Goal: Transaction & Acquisition: Book appointment/travel/reservation

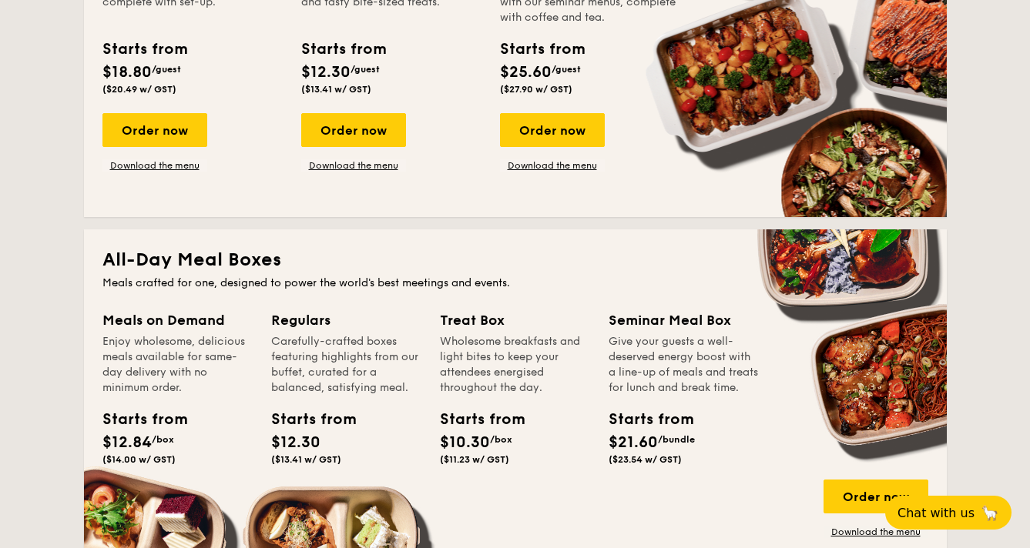
scroll to position [807, 0]
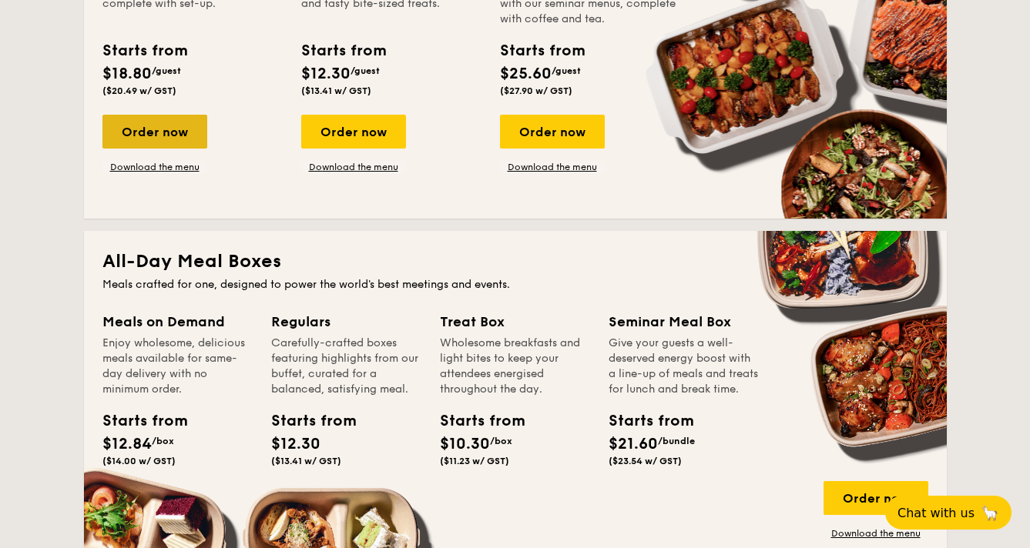
click at [150, 129] on div "Order now" at bounding box center [154, 132] width 105 height 34
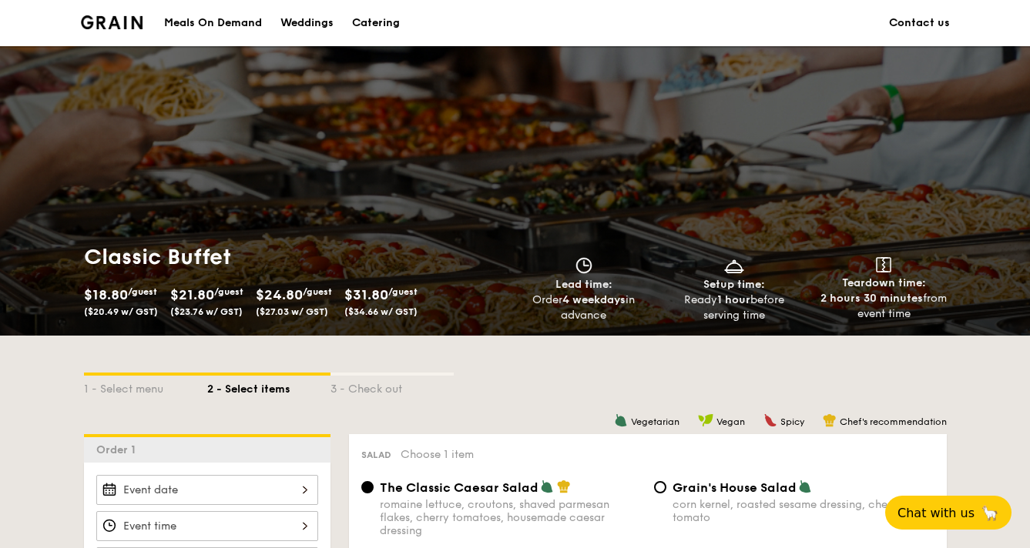
scroll to position [295, 0]
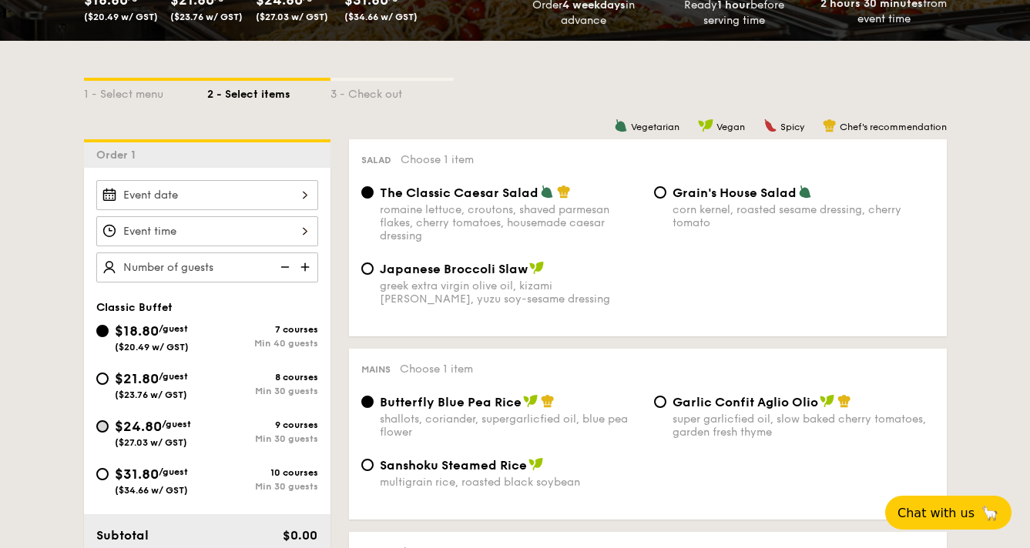
click at [103, 423] on input "$24.80 /guest ($27.03 w/ GST) 9 courses Min 30 guests" at bounding box center [102, 426] width 12 height 12
radio input "true"
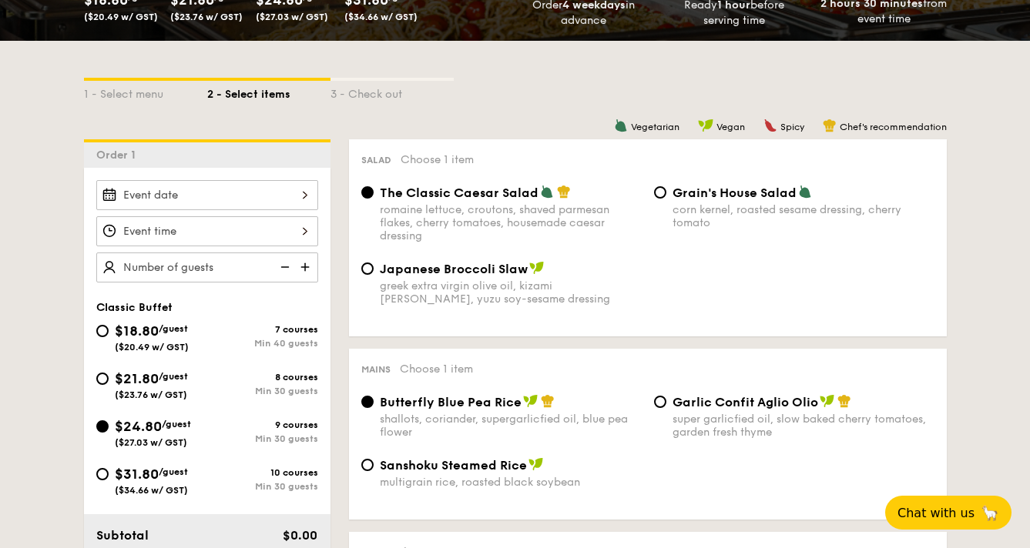
radio input "true"
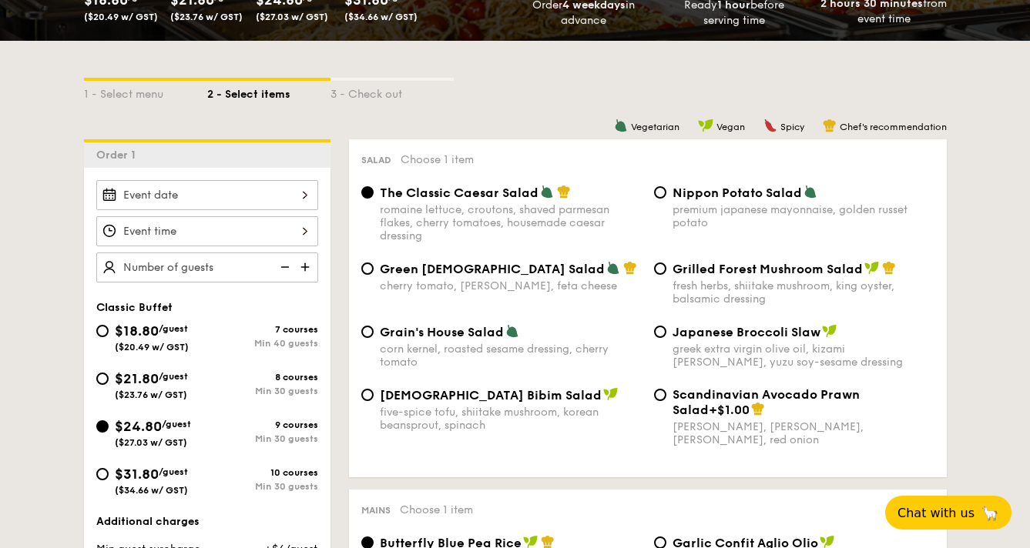
click at [664, 279] on div "Grilled Forest Mushroom Salad fresh herbs, shiitake mushroom, king oyster, bals…" at bounding box center [794, 283] width 293 height 45
click at [662, 271] on input "Grilled Forest Mushroom Salad fresh herbs, shiitake mushroom, king oyster, bals…" at bounding box center [660, 269] width 12 height 12
radio input "true"
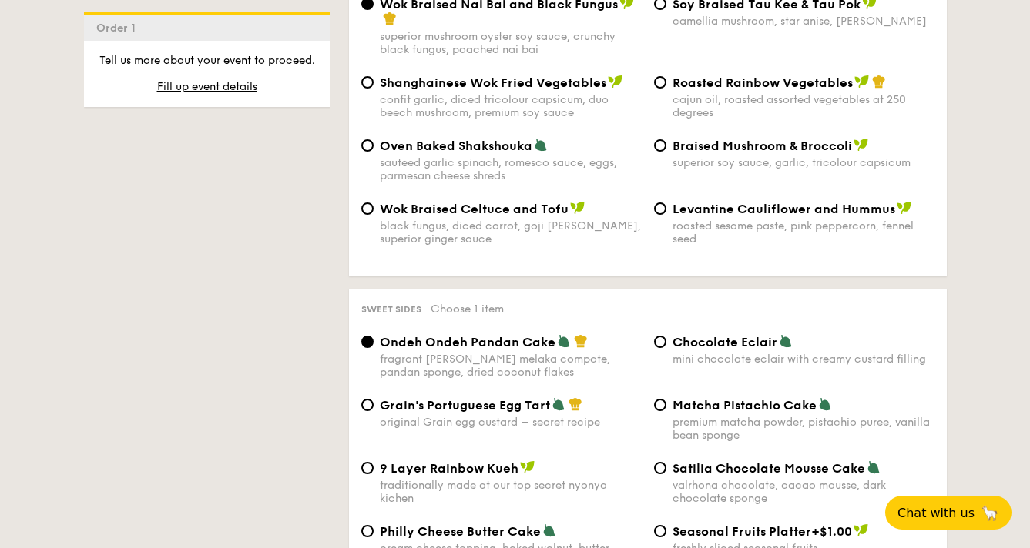
scroll to position [2058, 0]
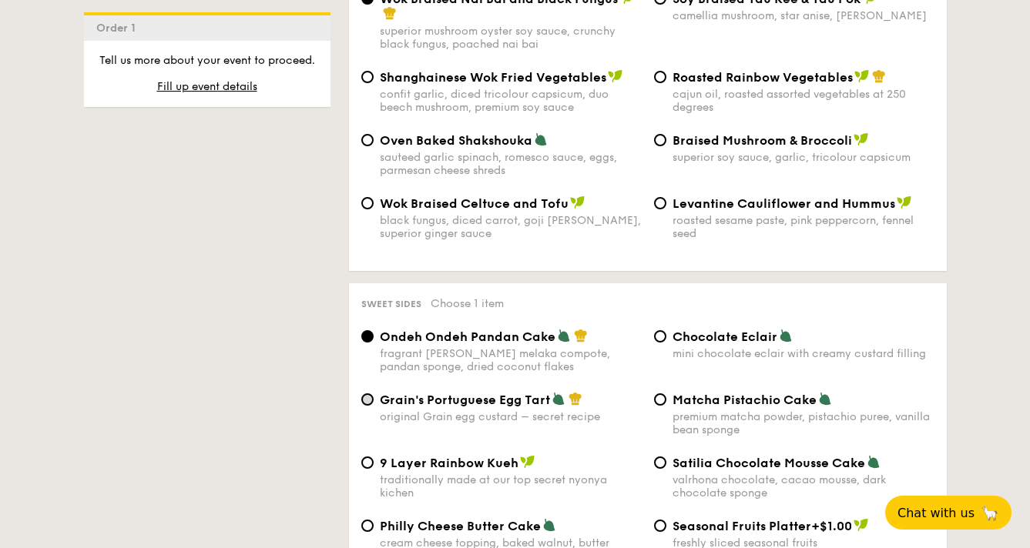
click at [365, 394] on input "Grain's Portuguese Egg Tart original Grain egg custard – secret recipe" at bounding box center [367, 400] width 12 height 12
radio input "true"
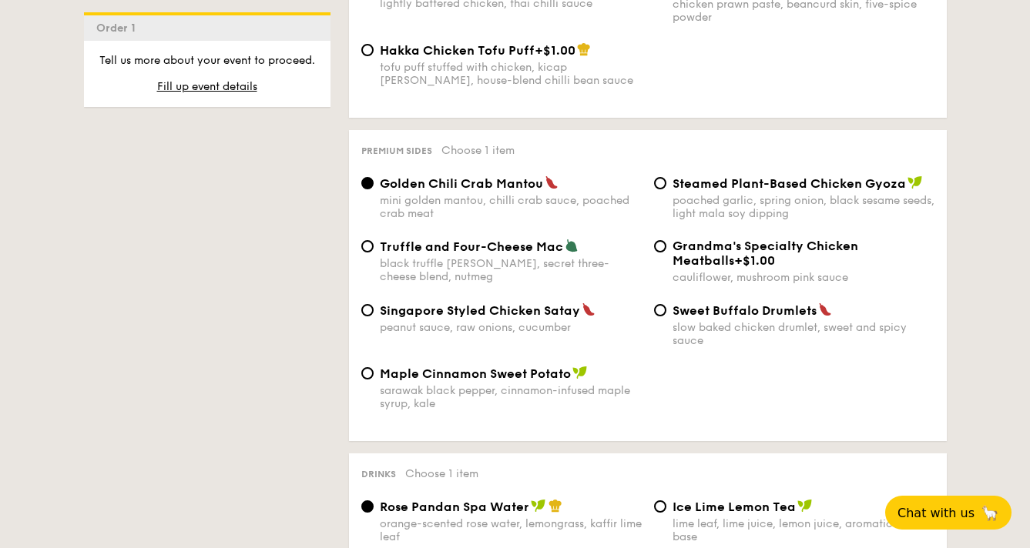
scroll to position [3125, 0]
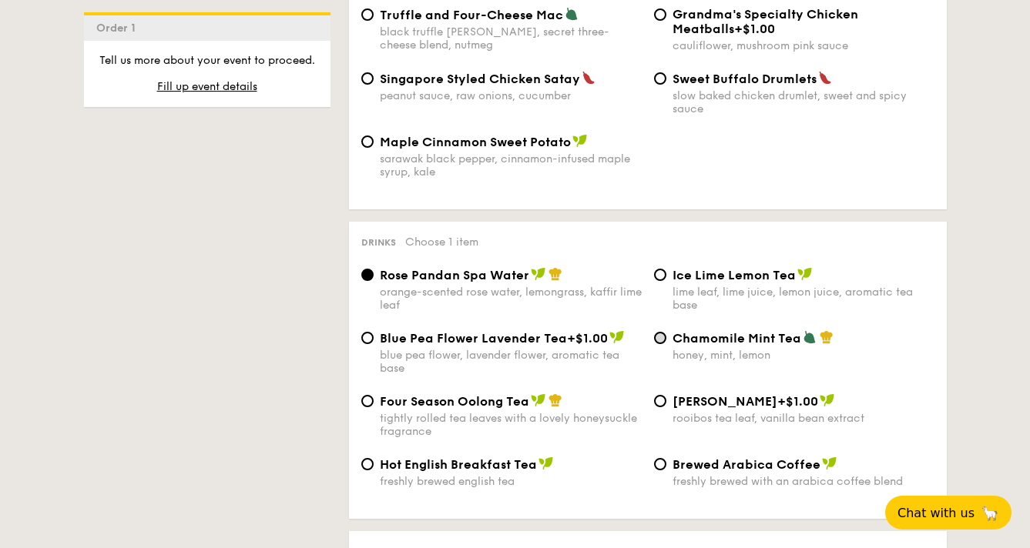
click at [658, 332] on input "Chamomile Mint Tea honey, mint, lemon" at bounding box center [660, 338] width 12 height 12
radio input "true"
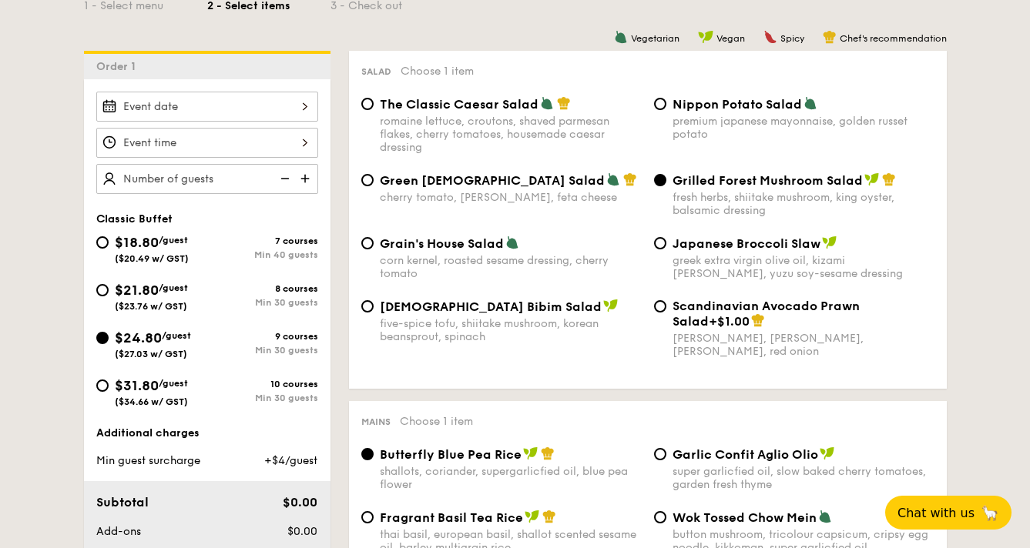
scroll to position [381, 0]
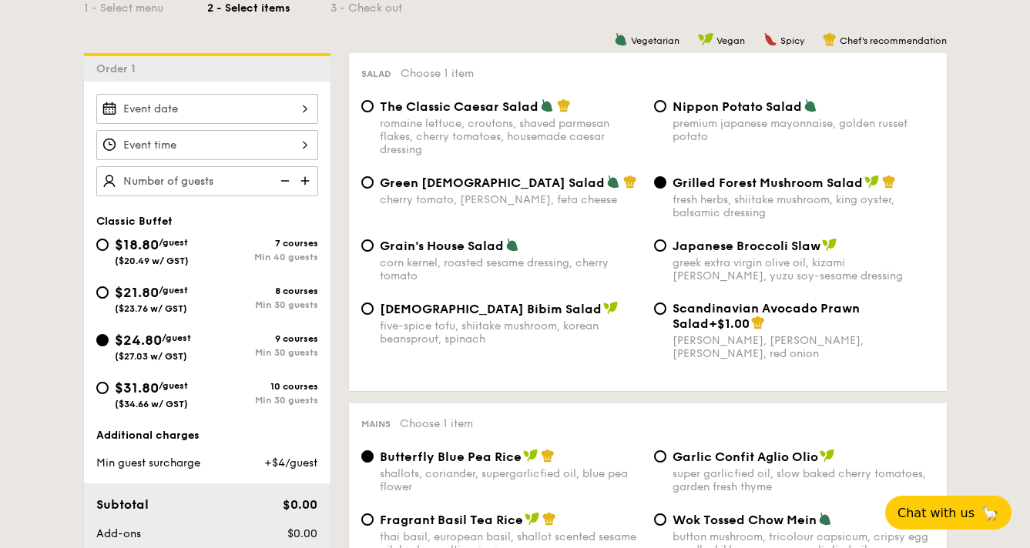
click at [263, 117] on div at bounding box center [207, 109] width 222 height 30
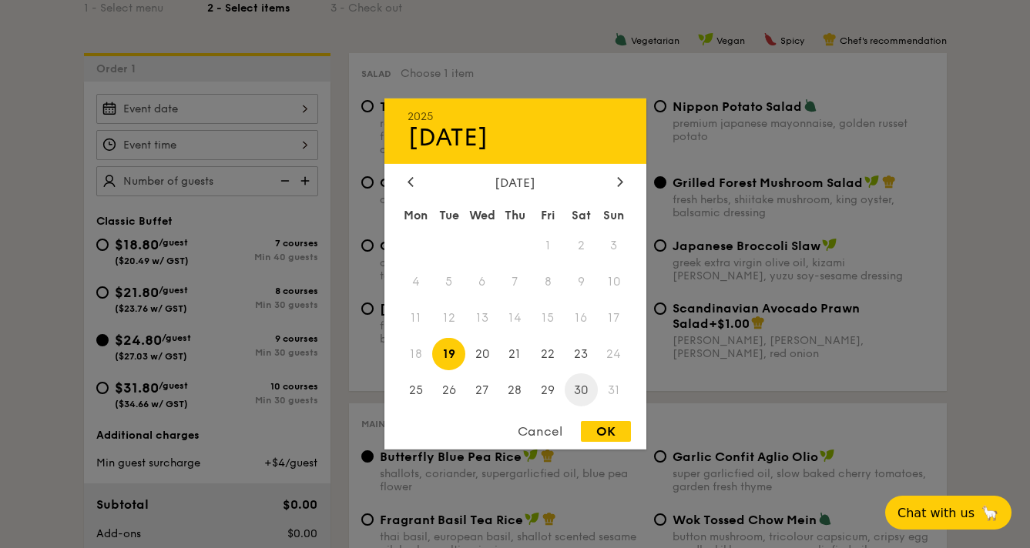
click at [583, 389] on span "30" at bounding box center [580, 390] width 33 height 33
click at [606, 429] on div "OK" at bounding box center [606, 431] width 50 height 21
type input "[DATE]"
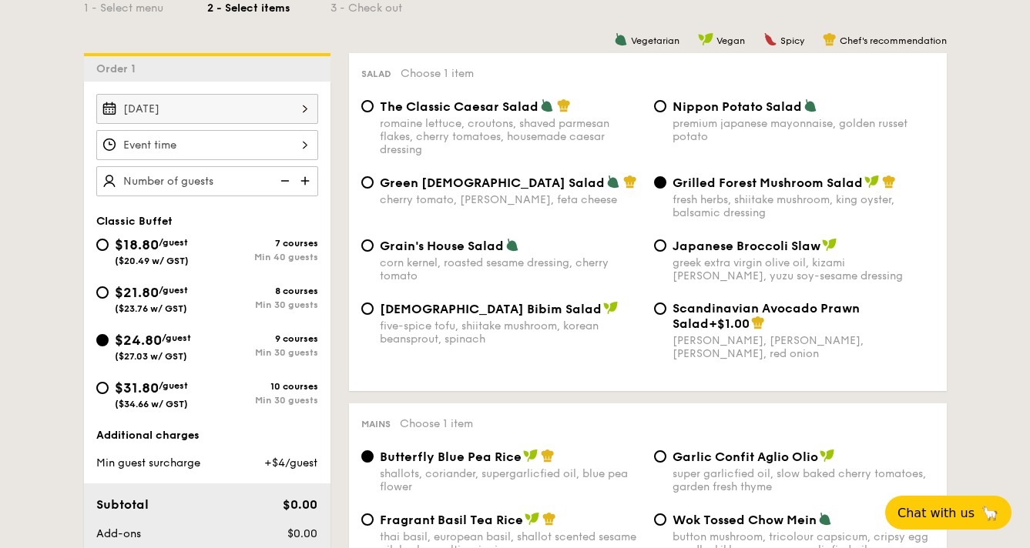
click at [291, 149] on div at bounding box center [207, 145] width 222 height 30
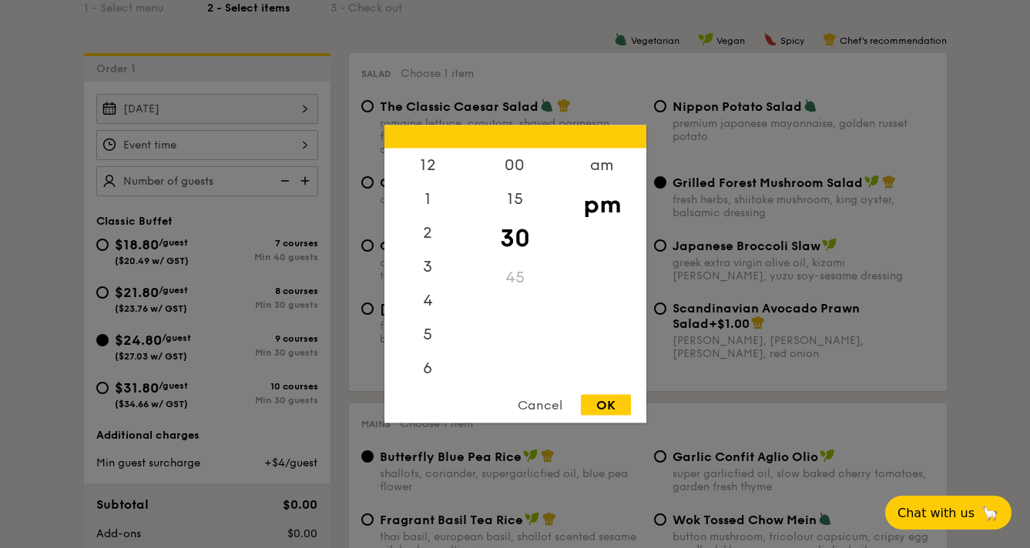
scroll to position [68, 0]
click at [430, 303] on div "6" at bounding box center [427, 306] width 87 height 45
click at [609, 392] on div "12 1 2 3 4 5 6 7 8 9 10 11 00 15 30 45 am pm Cancel OK" at bounding box center [515, 275] width 262 height 298
click at [607, 400] on div "OK" at bounding box center [606, 405] width 50 height 21
type input "6:30PM"
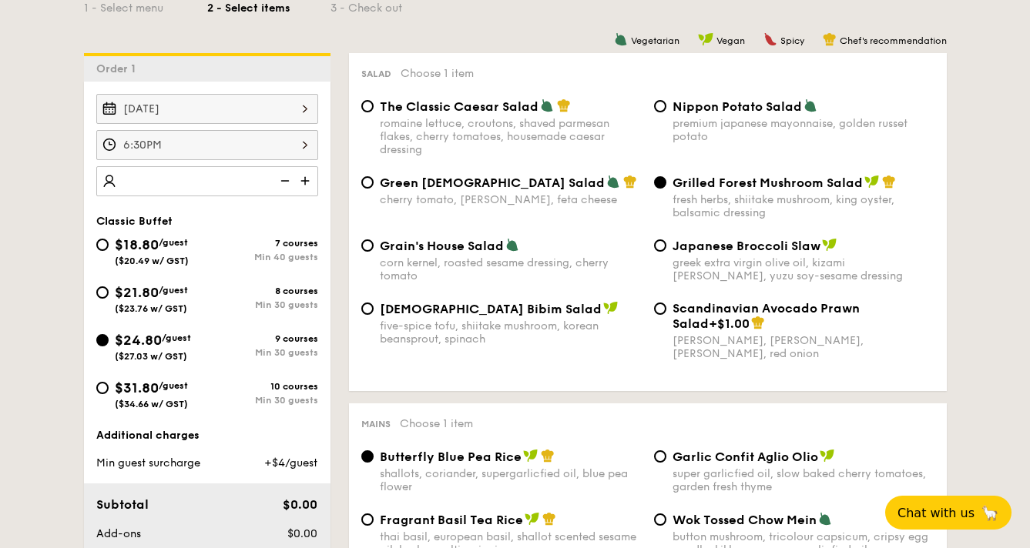
click at [252, 173] on input "number" at bounding box center [207, 181] width 222 height 30
type input "30 guests"
click at [266, 230] on div "Classic Buffet $18.80 /guest ($20.49 w/ GST) 7 courses Min 40 guests $21.80 /gu…" at bounding box center [207, 320] width 222 height 210
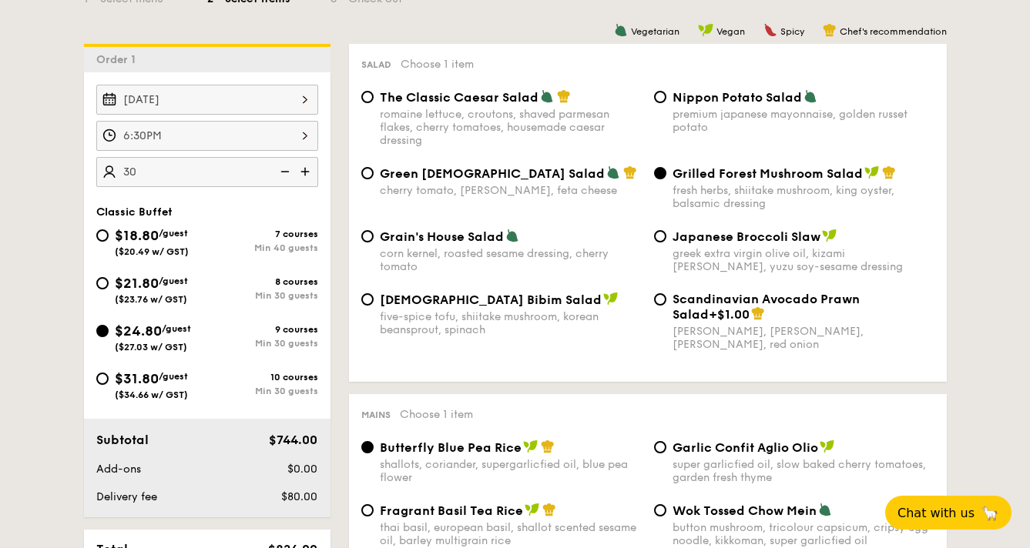
scroll to position [470, 0]
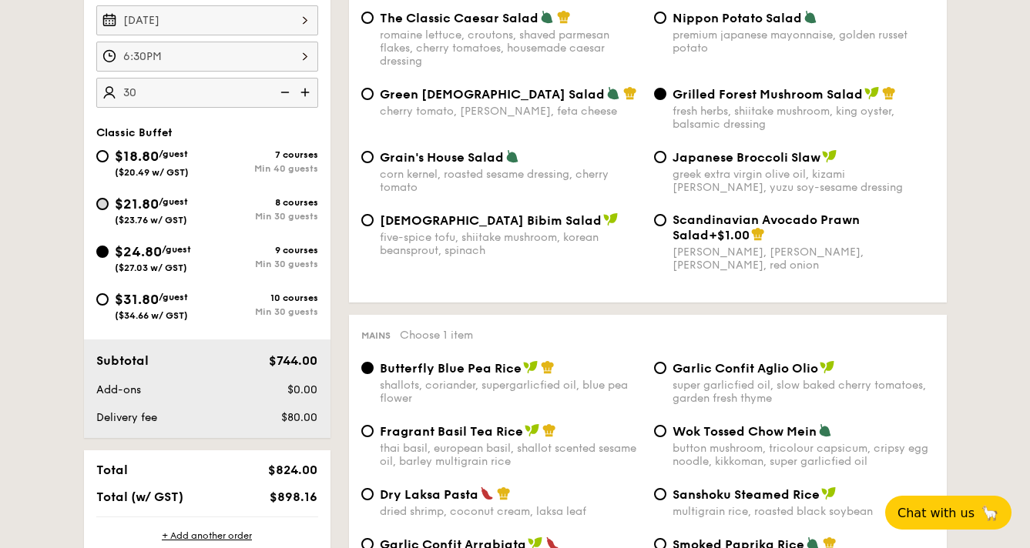
click at [101, 201] on input "$21.80 /guest ($23.76 w/ GST) 8 courses Min 30 guests" at bounding box center [102, 204] width 12 height 12
radio input "true"
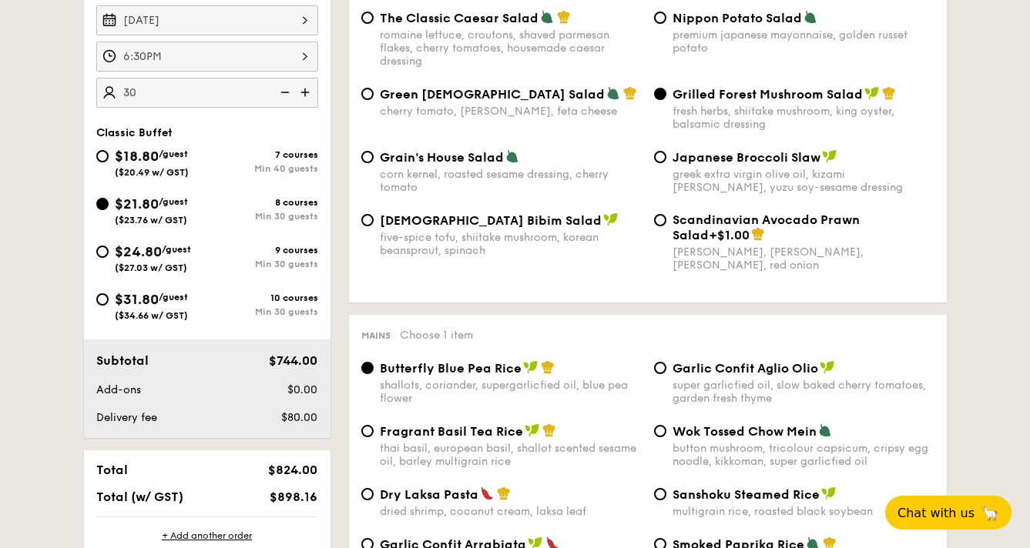
radio input "true"
click at [367, 221] on input "Korean Bibim Salad five-spice tofu, shiitake mushroom, korean beansprout, spina…" at bounding box center [367, 220] width 12 height 12
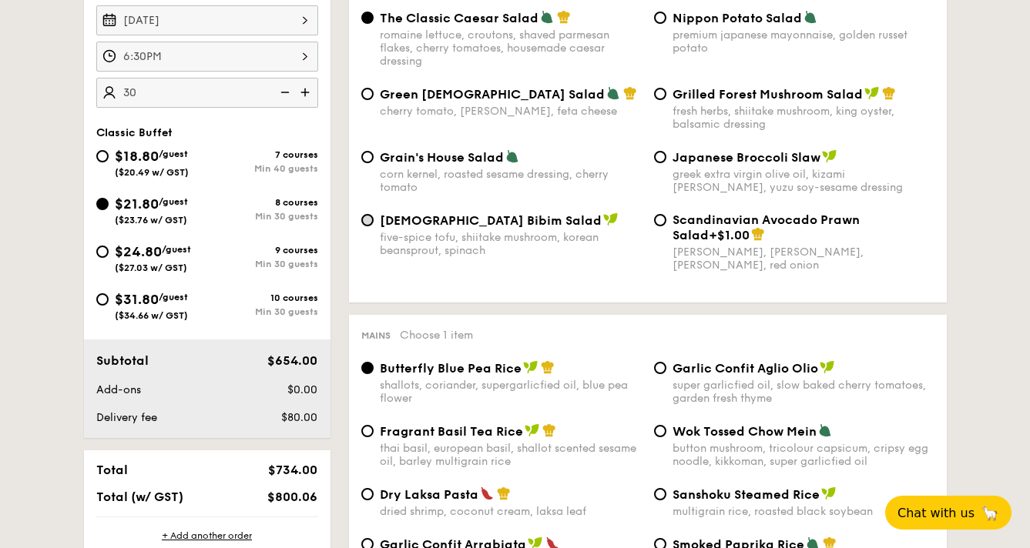
radio input "true"
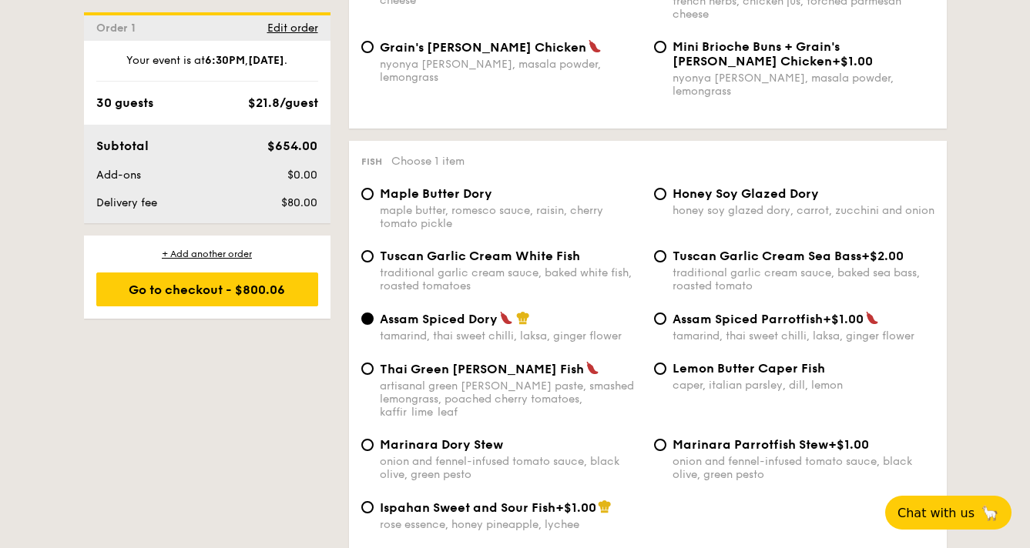
scroll to position [1491, 0]
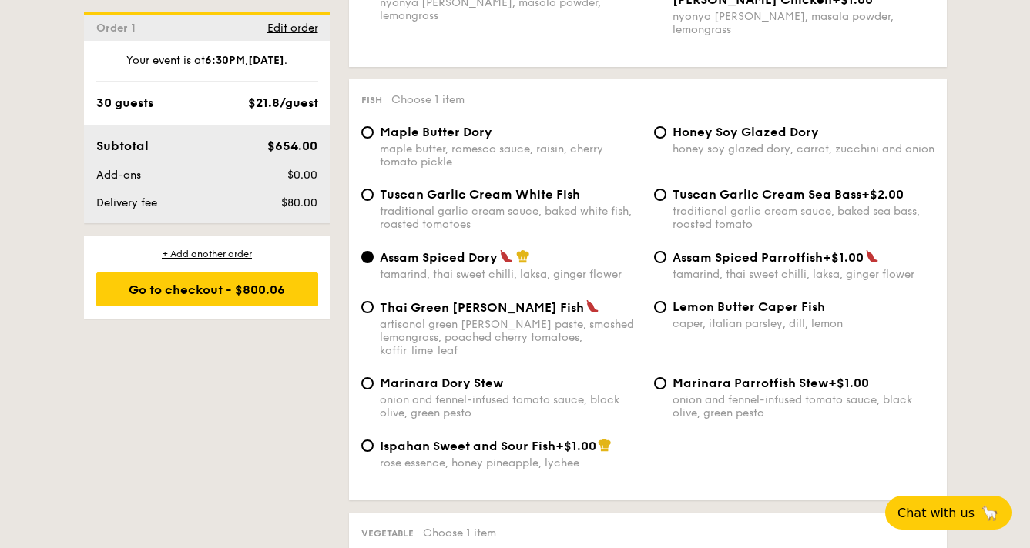
click at [452, 125] on span "Maple Butter Dory" at bounding box center [436, 132] width 112 height 15
click at [374, 126] on input "Maple Butter Dory maple butter, romesco sauce, raisin, cherry tomato pickle" at bounding box center [367, 132] width 12 height 12
radio input "true"
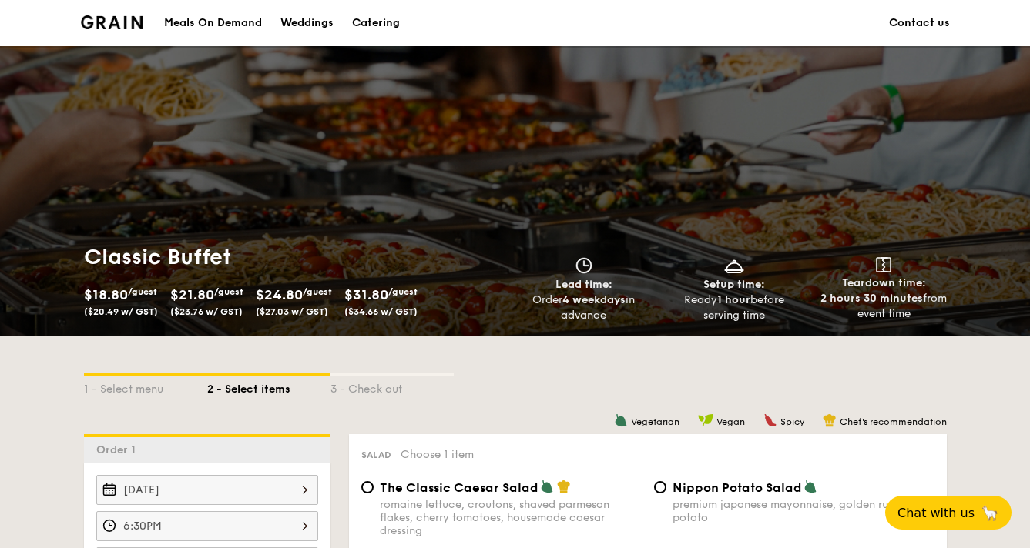
scroll to position [0, 0]
click at [383, 27] on div "Catering" at bounding box center [376, 23] width 48 height 46
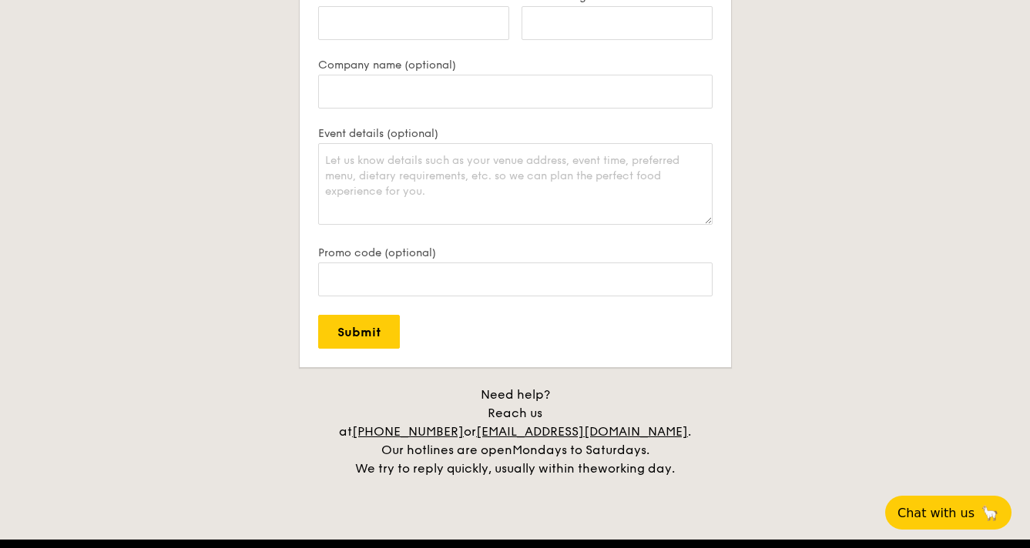
scroll to position [3230, 0]
